Goal: Task Accomplishment & Management: Use online tool/utility

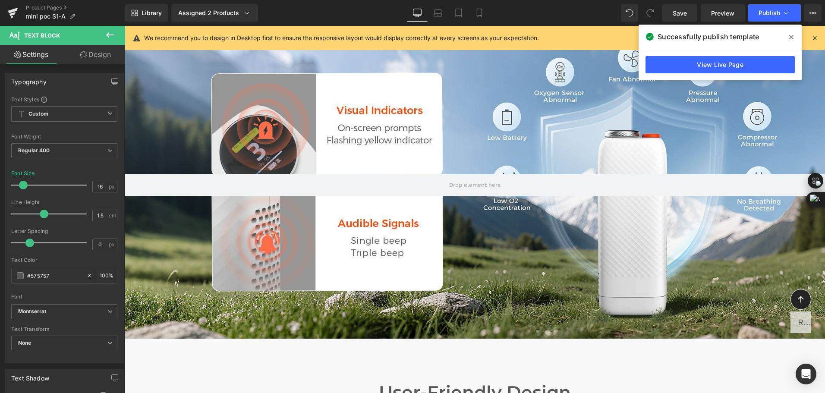
scroll to position [2823, 0]
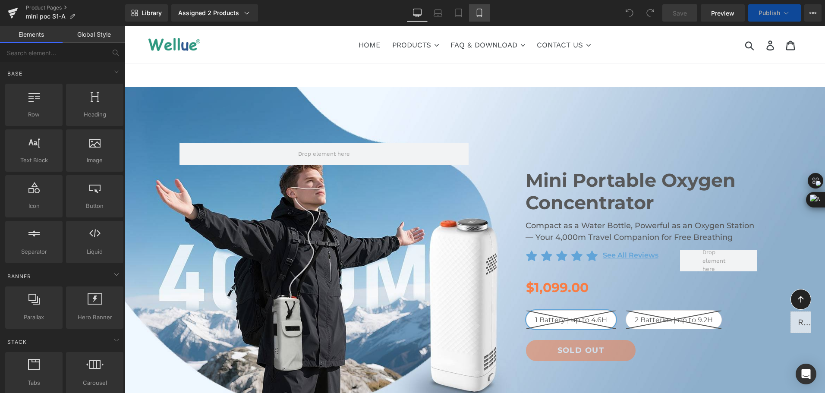
click at [482, 13] on icon at bounding box center [479, 13] width 5 height 8
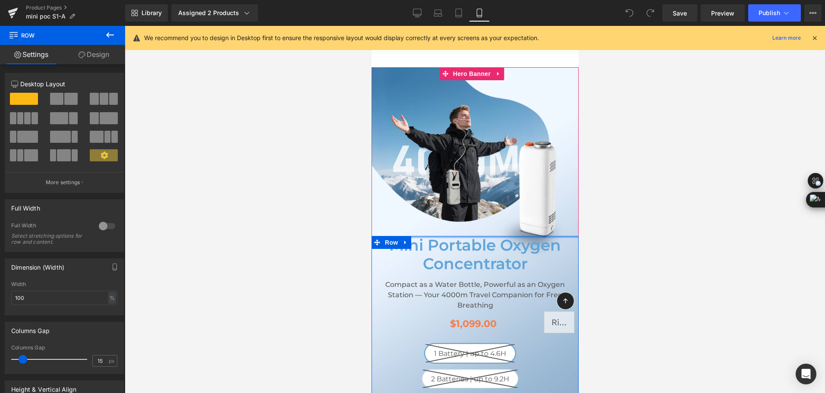
drag, startPoint x: 497, startPoint y: 236, endPoint x: 498, endPoint y: 218, distance: 18.1
click at [498, 218] on div "Mini Portable Oxygen Concentrator Heading Compact as a Water Bottle, Powerful a…" at bounding box center [474, 251] width 207 height 368
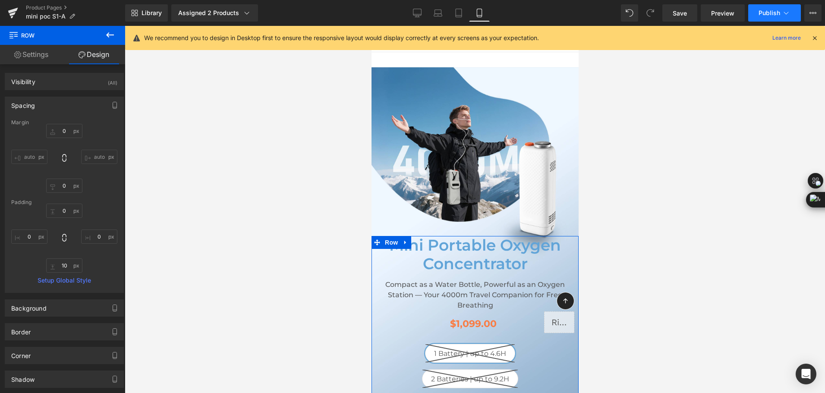
click at [764, 13] on span "Publish" at bounding box center [770, 12] width 22 height 7
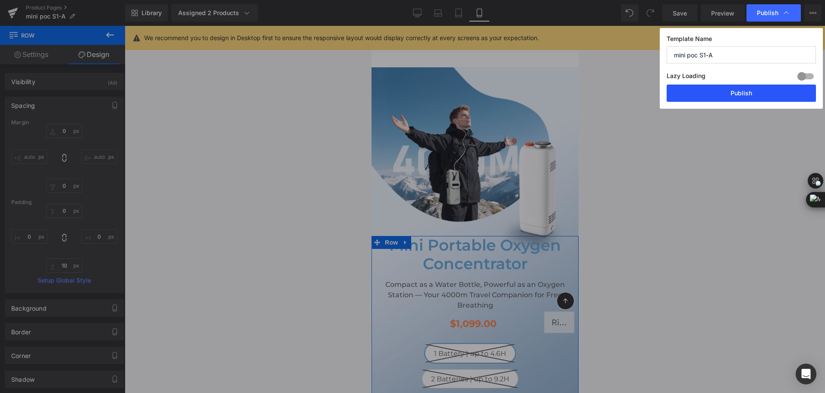
click at [745, 90] on button "Publish" at bounding box center [741, 93] width 149 height 17
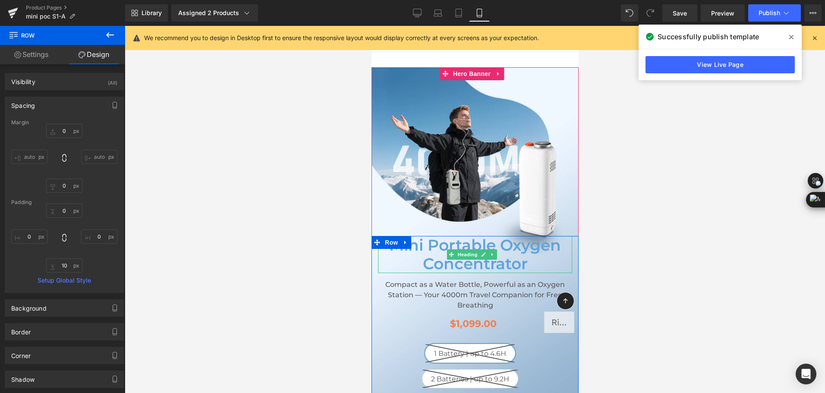
click at [432, 260] on h1 "Mini Portable Oxygen Concentrator" at bounding box center [475, 254] width 194 height 37
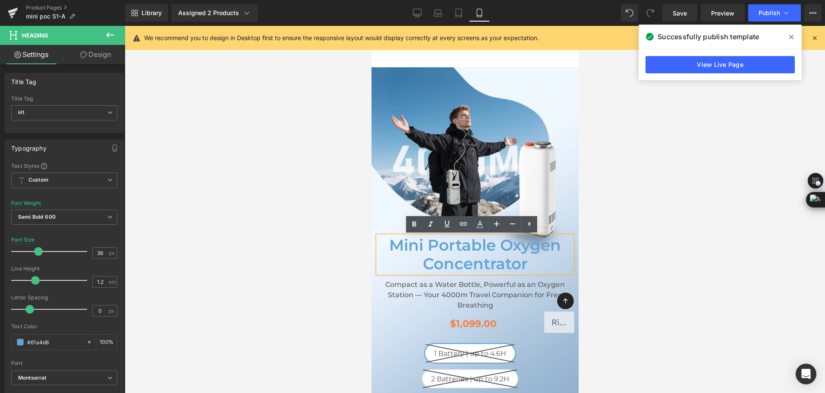
click at [432, 260] on h1 "Mini Portable Oxygen Concentrator" at bounding box center [475, 254] width 194 height 37
click at [514, 227] on icon at bounding box center [513, 224] width 10 height 10
click at [721, 167] on div at bounding box center [475, 209] width 701 height 367
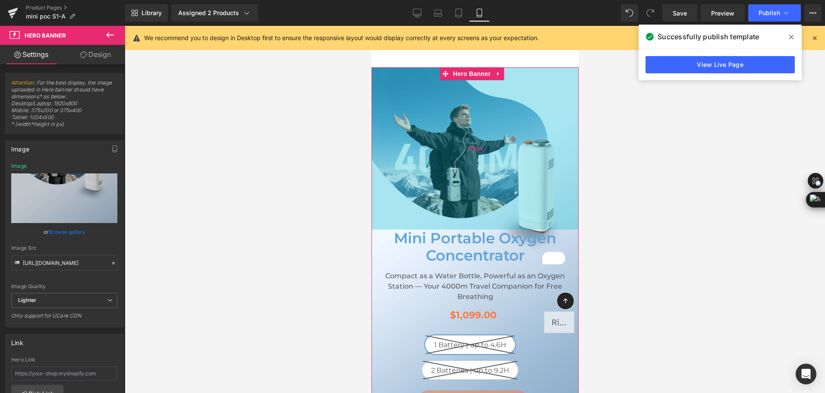
drag, startPoint x: 529, startPoint y: 156, endPoint x: 526, endPoint y: 150, distance: 7.0
click at [526, 150] on div "376px" at bounding box center [474, 148] width 207 height 162
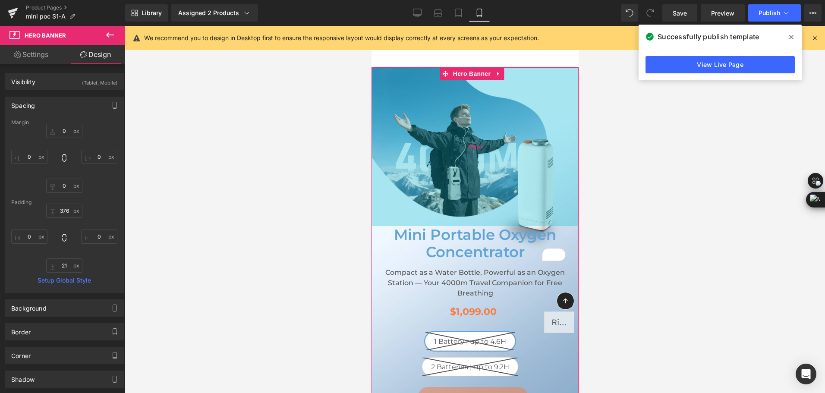
click at [488, 145] on div "368px" at bounding box center [474, 146] width 207 height 159
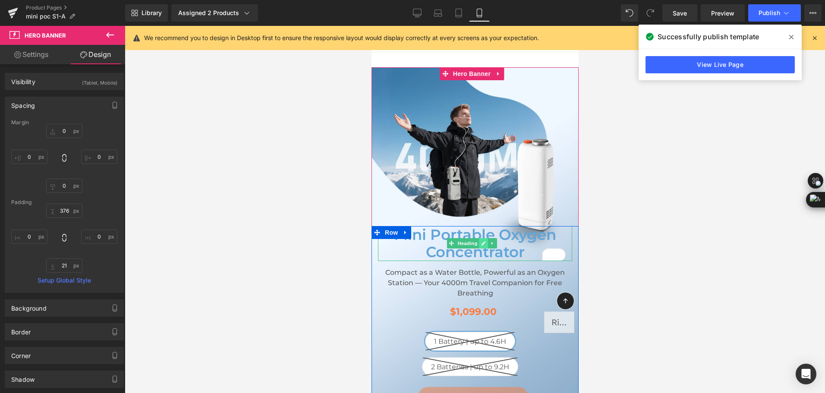
click at [481, 243] on link at bounding box center [483, 243] width 9 height 10
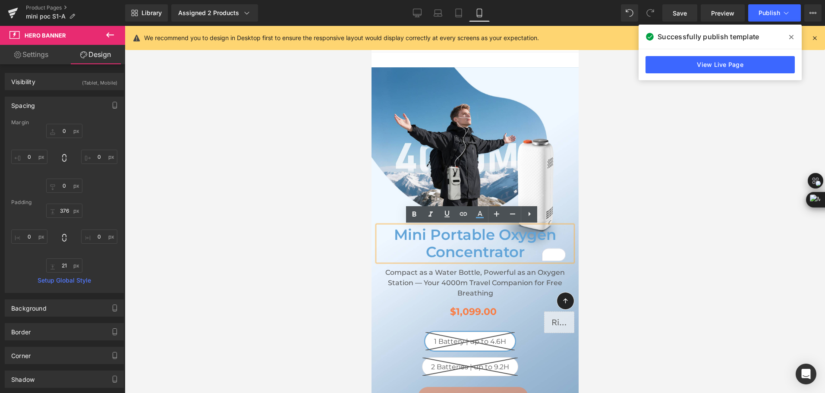
click at [480, 244] on h1 "Mini Portable Oxygen Concentrator" at bounding box center [475, 243] width 194 height 35
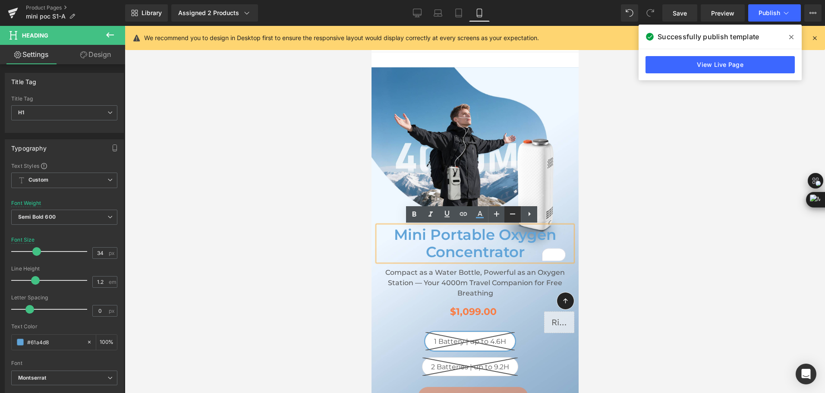
click at [514, 215] on icon at bounding box center [513, 214] width 10 height 10
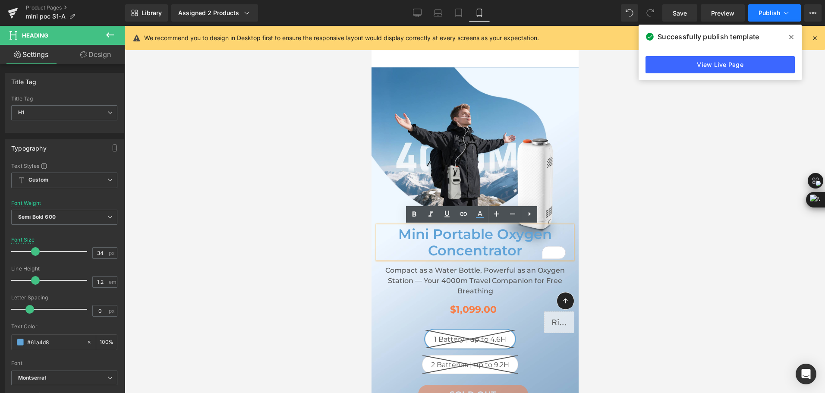
click at [768, 14] on span "Publish" at bounding box center [770, 12] width 22 height 7
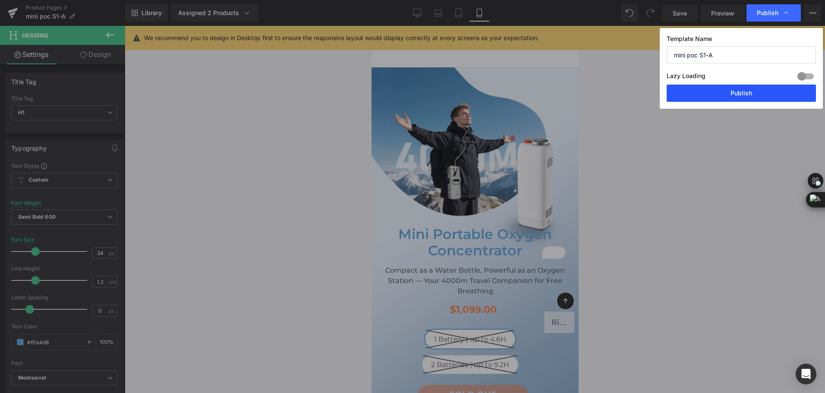
click at [759, 92] on button "Publish" at bounding box center [741, 93] width 149 height 17
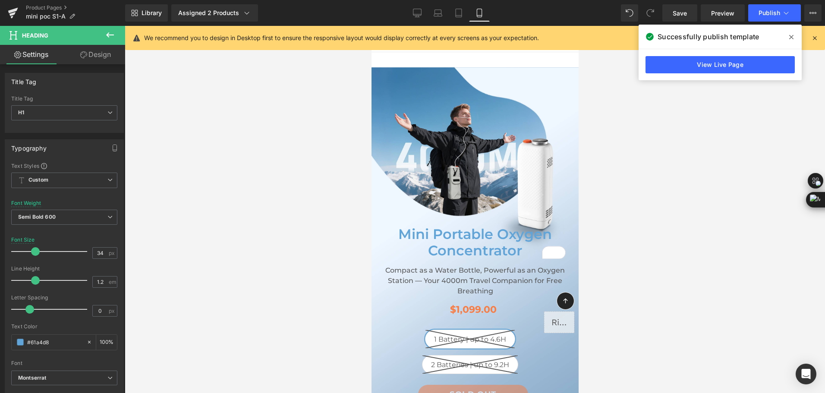
click at [340, 9] on div "Library Assigned 2 Products Product Preview Mini Portable O2 Concentrator Mini …" at bounding box center [475, 12] width 700 height 17
